Goal: Check status: Check status

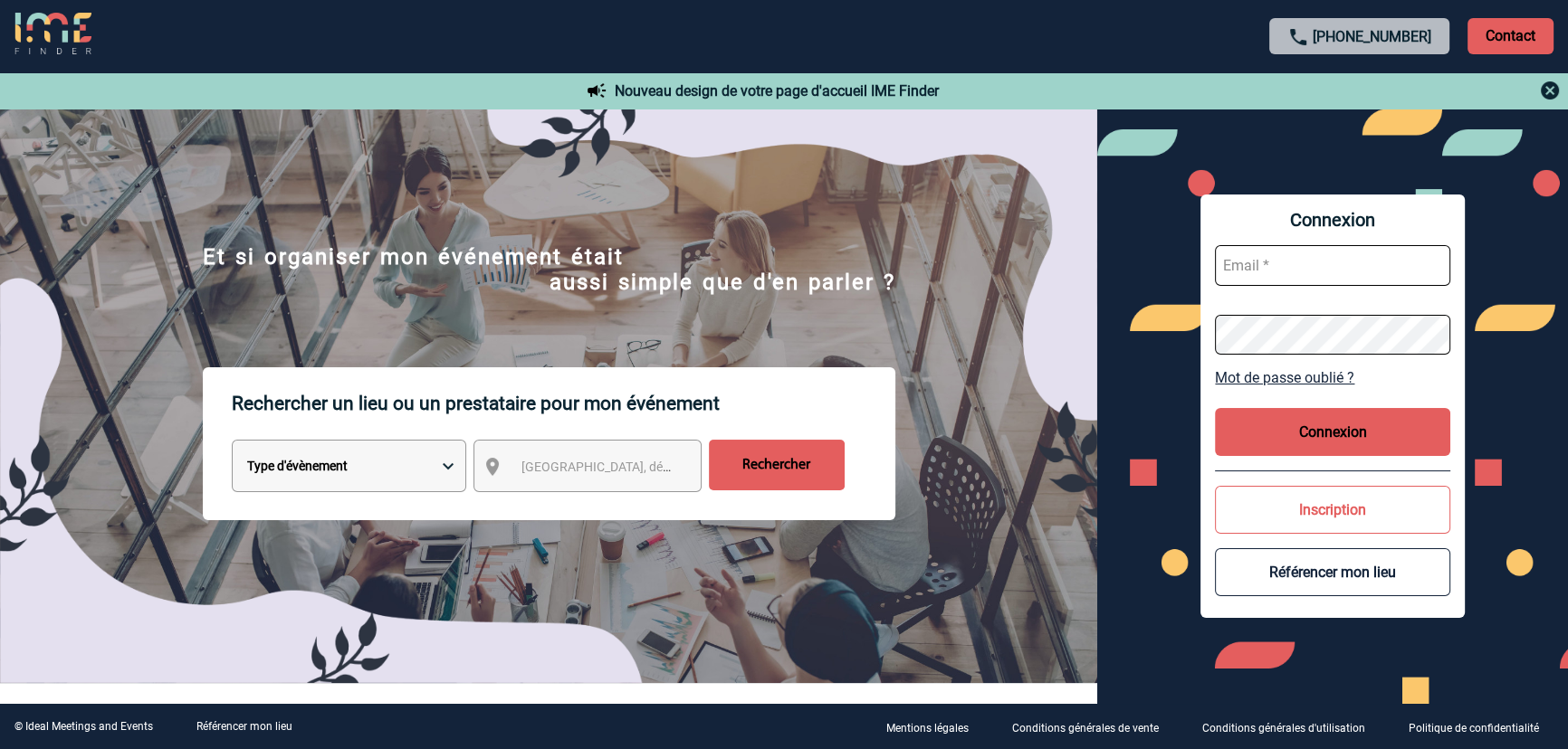
type input "smiladinovic@ime-groupe.com"
click at [1315, 437] on button "Connexion" at bounding box center [1333, 432] width 236 height 48
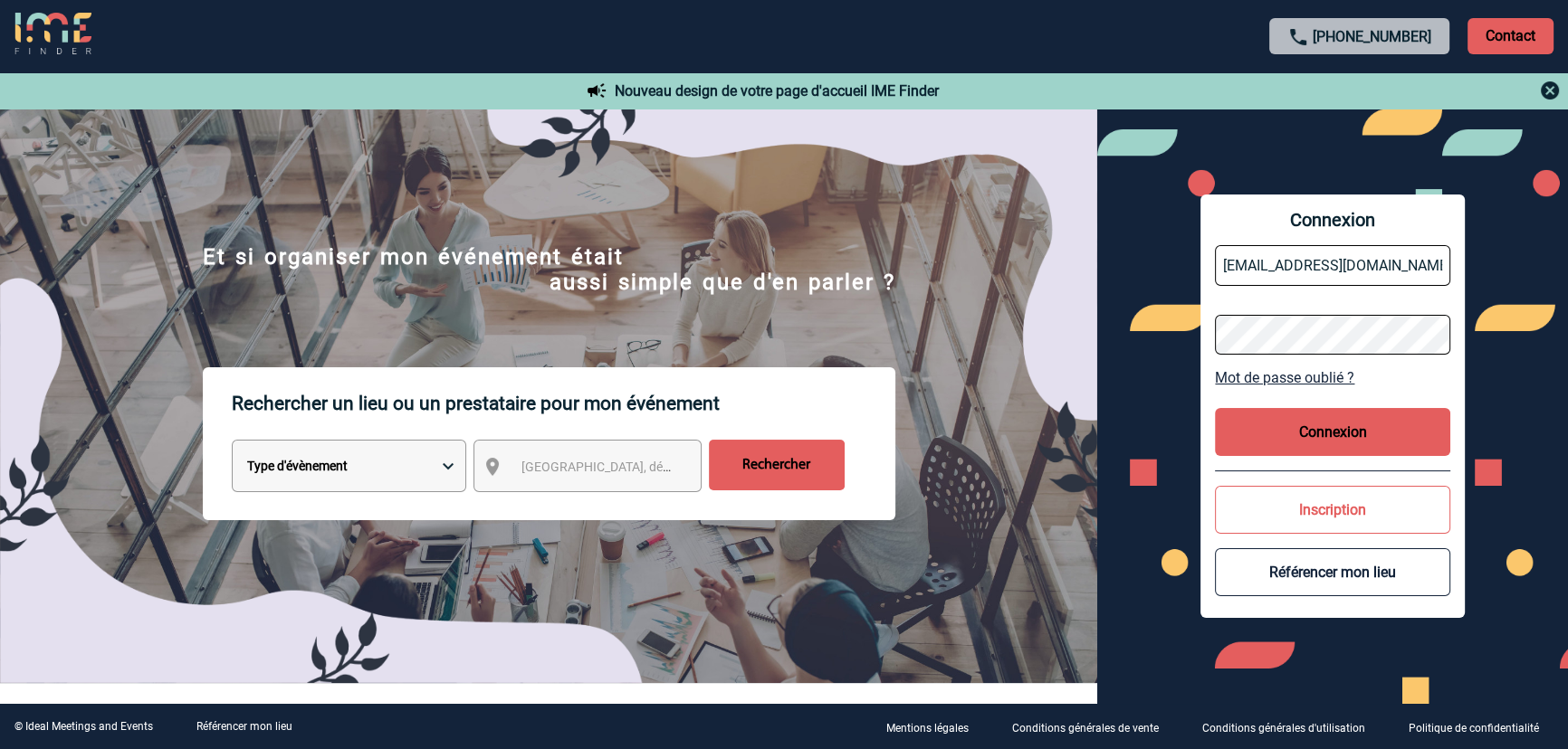
click at [1315, 437] on body "+33 1 45 72 07 14 Contact Contact Nouveau design de votre page d'accueil IME Fi…" at bounding box center [784, 374] width 1568 height 749
click at [1260, 437] on div at bounding box center [630, 301] width 1260 height 602
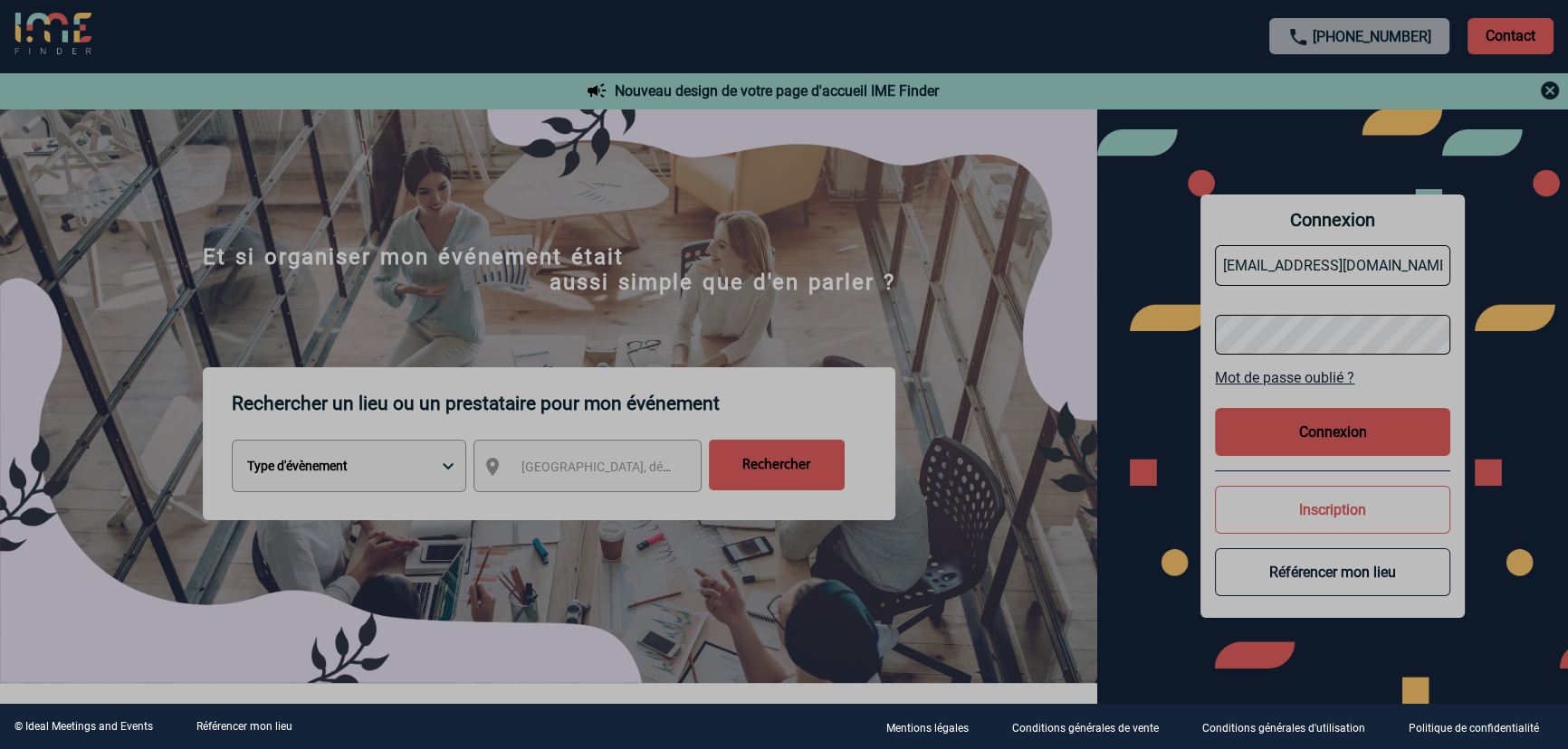
click at [1315, 437] on div at bounding box center [784, 374] width 1568 height 749
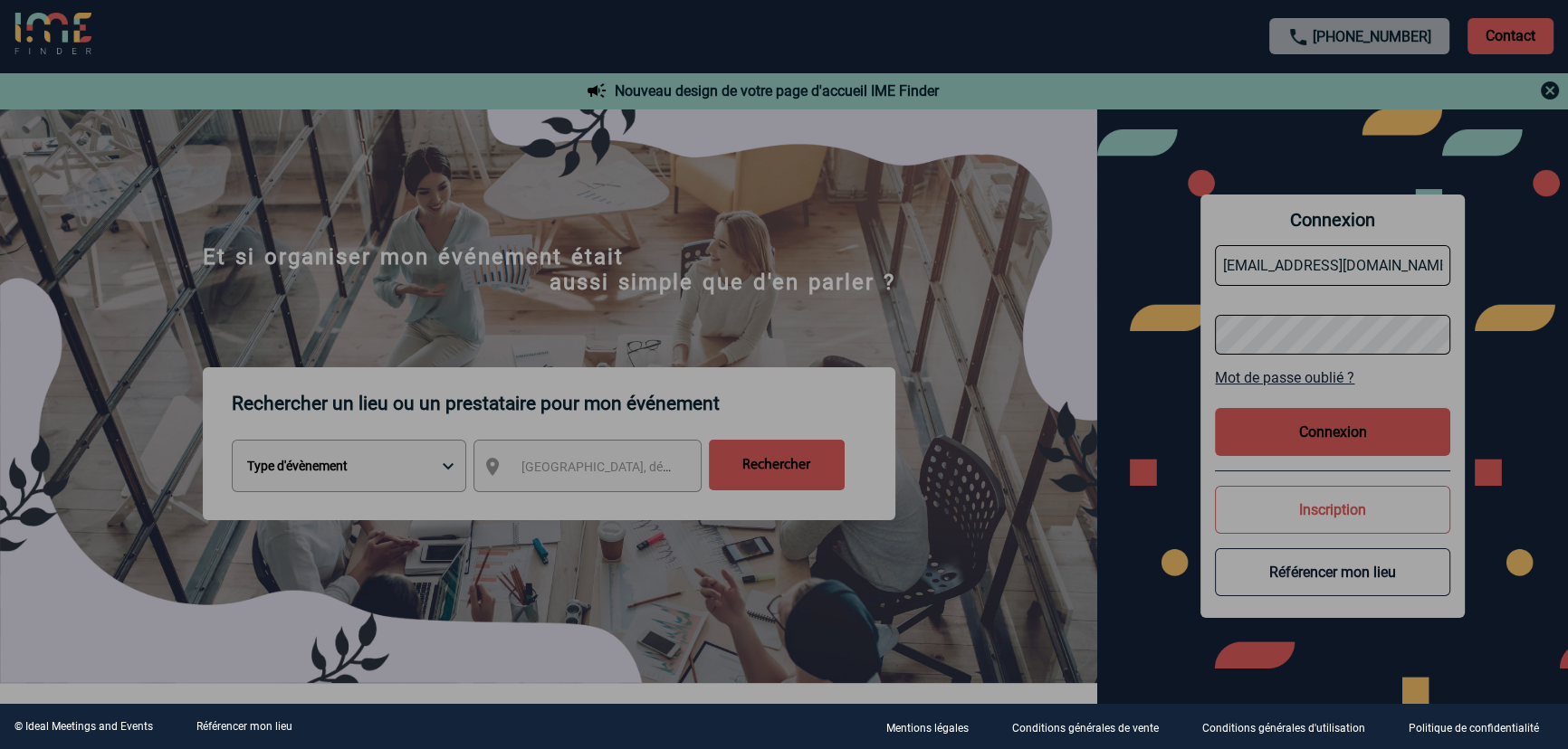
click at [1315, 437] on div at bounding box center [784, 374] width 1568 height 749
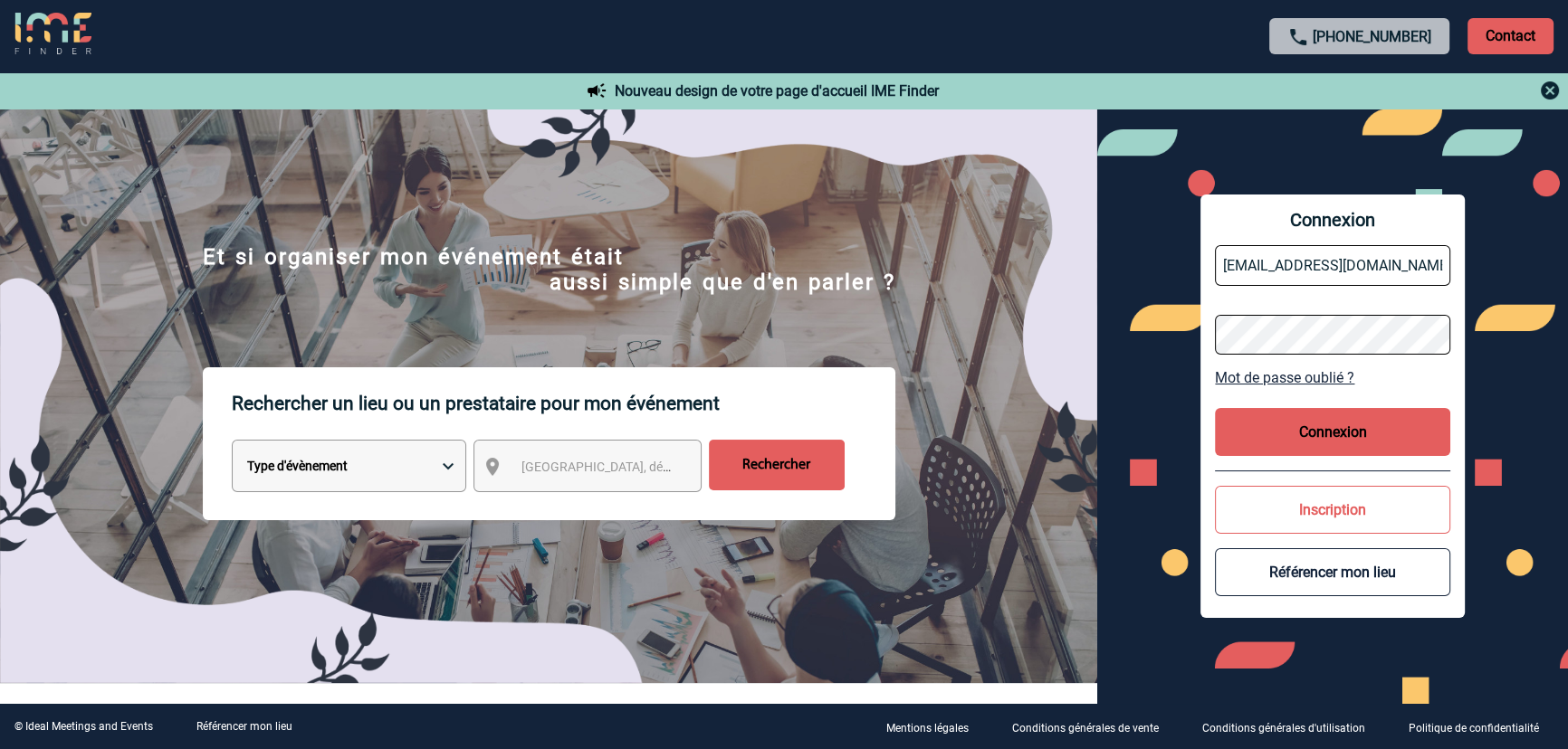
click at [1315, 437] on body "+33 1 45 72 07 14 Contact Contact Nouveau design de votre page d'accueil IME Fi…" at bounding box center [784, 374] width 1568 height 749
click at [1315, 437] on button "Connexion" at bounding box center [1333, 432] width 236 height 48
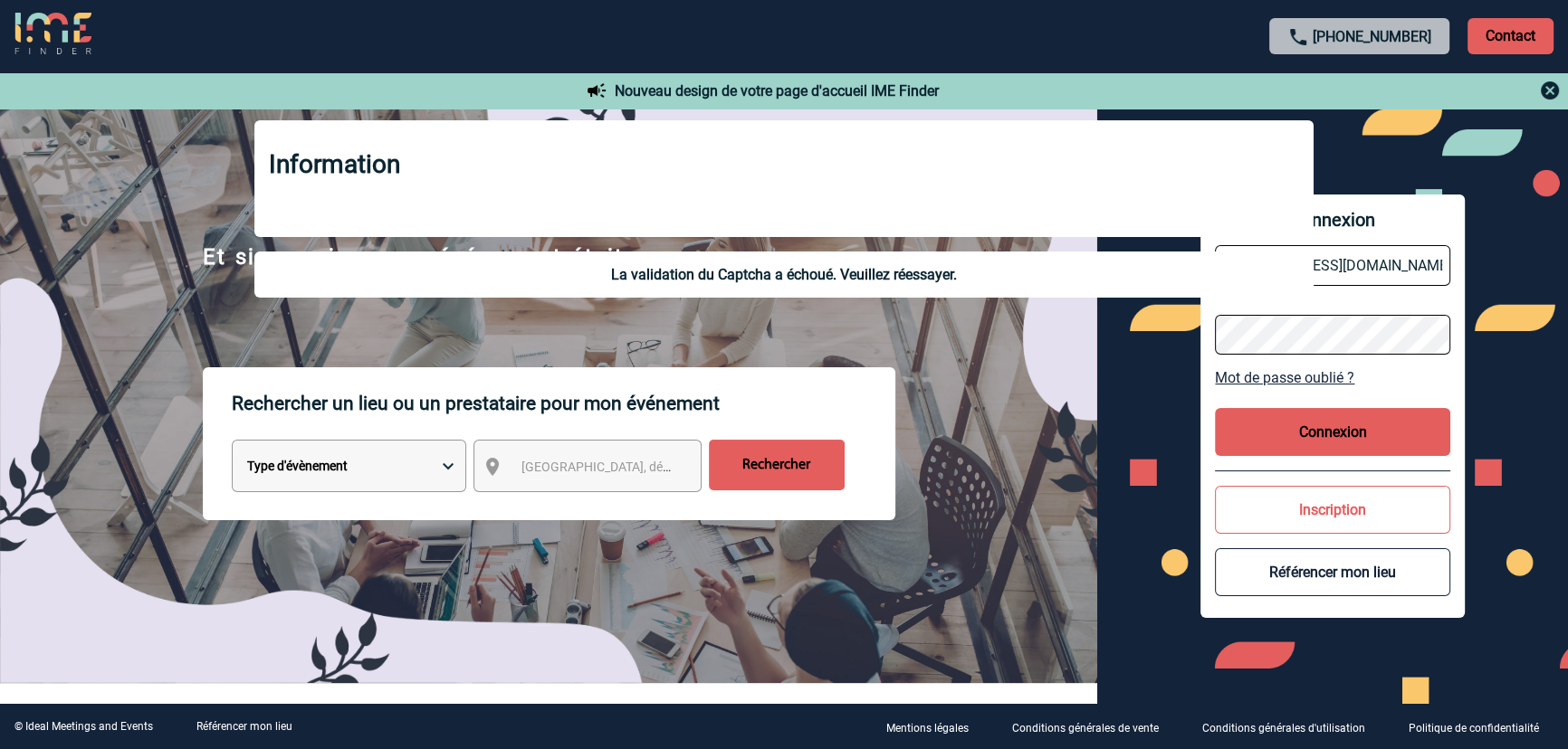
click at [1315, 437] on button "Connexion" at bounding box center [1333, 432] width 236 height 48
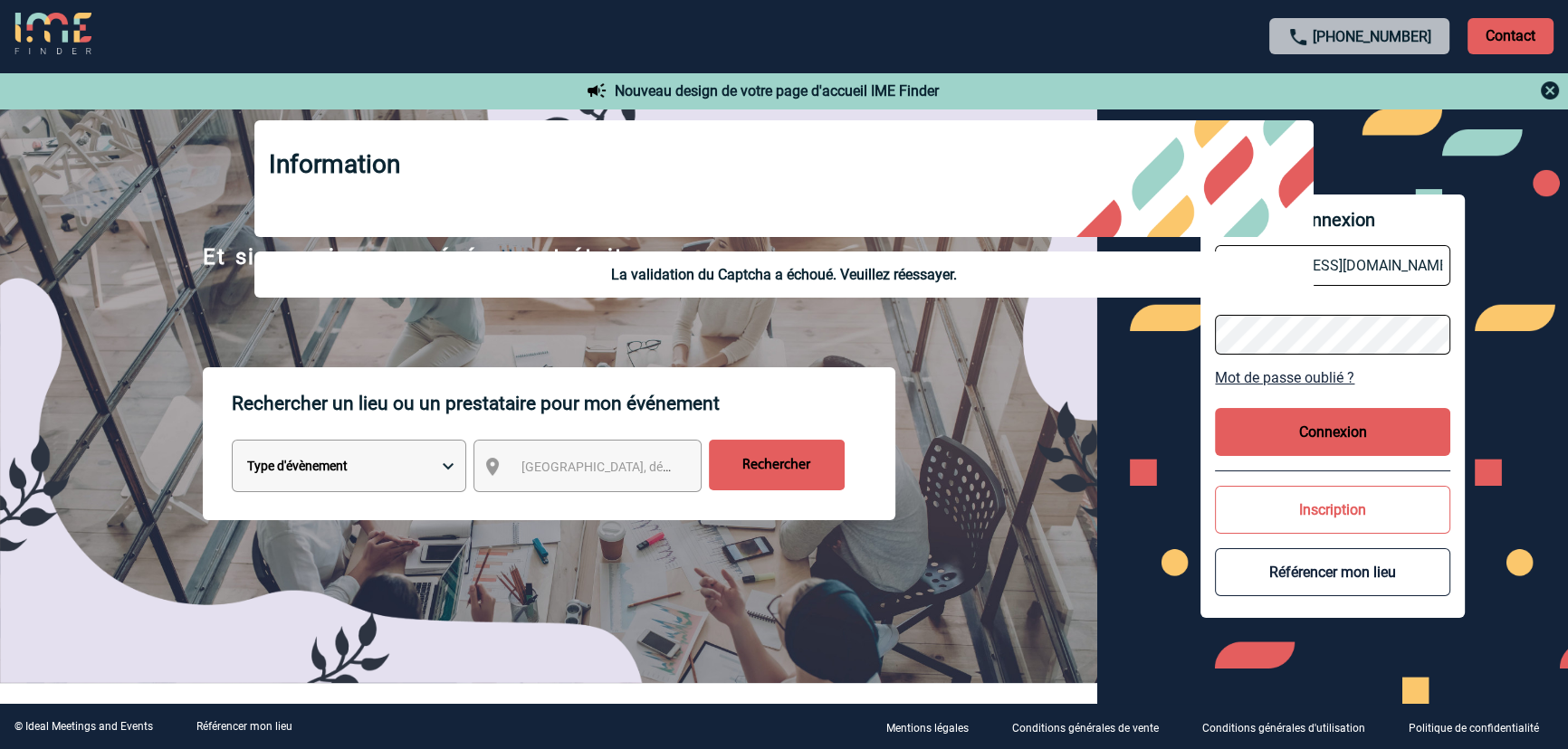
click at [1315, 437] on button "Connexion" at bounding box center [1333, 432] width 236 height 48
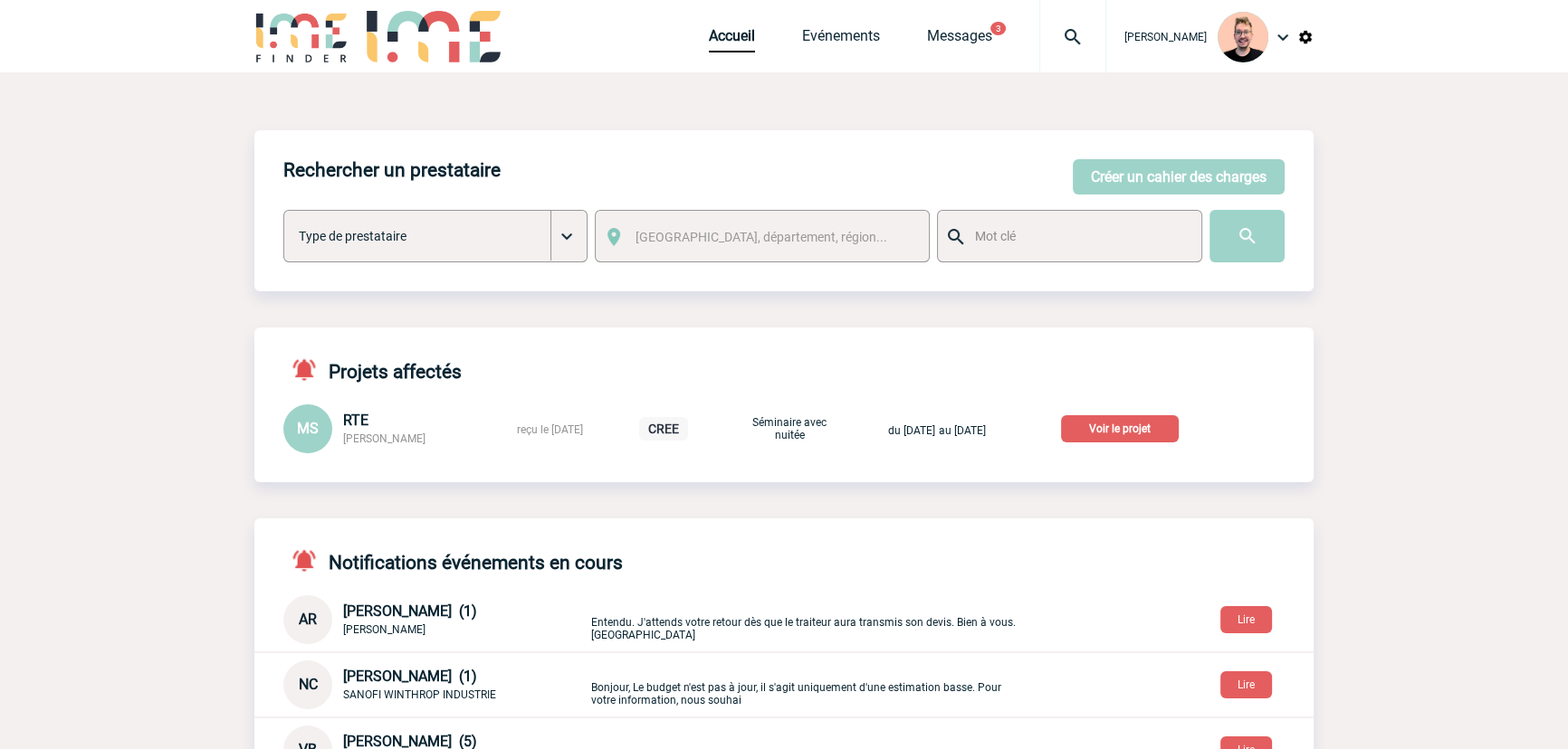
click at [1049, 43] on img at bounding box center [1073, 36] width 65 height 22
paste input "2000425144"
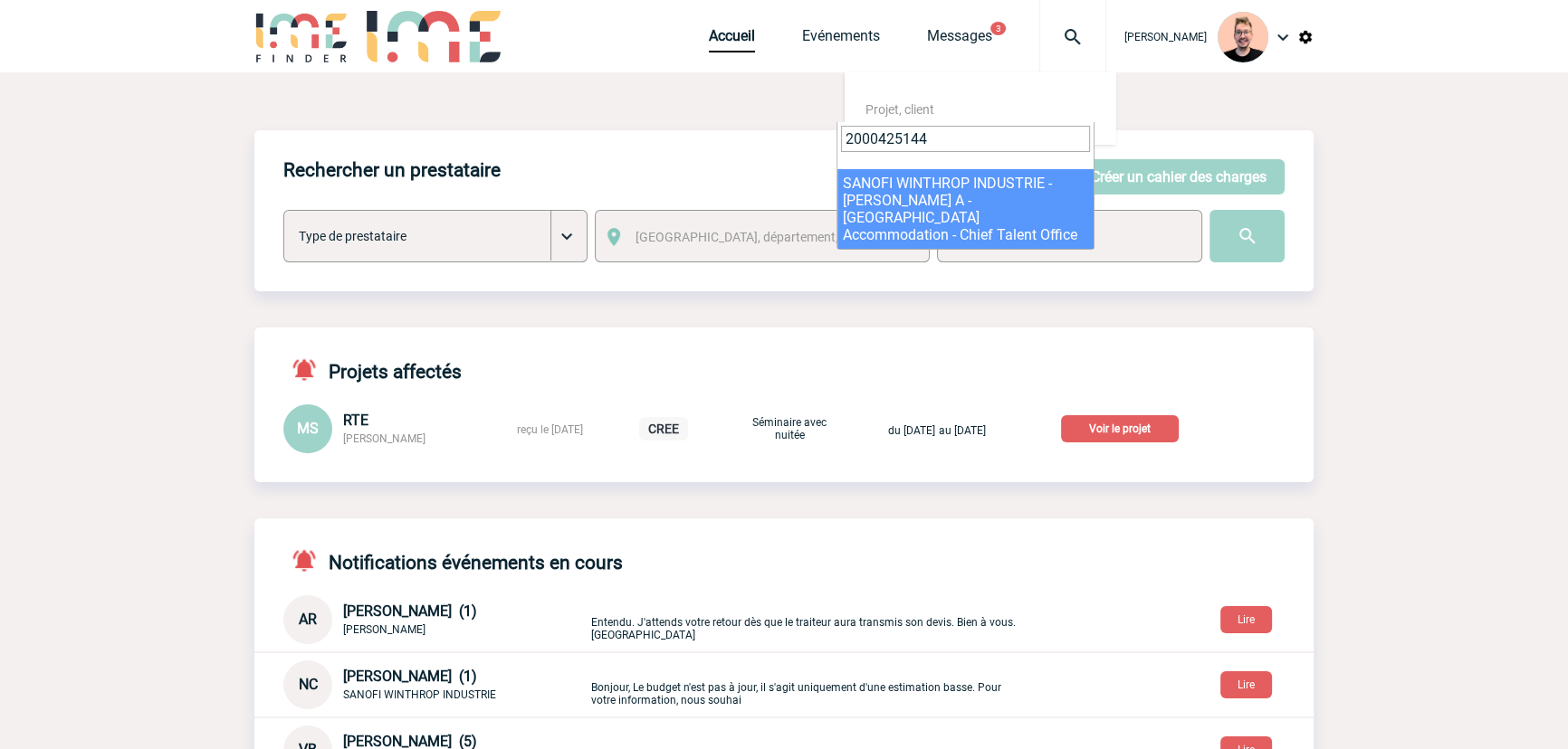
type input "2000425144"
select select "24645"
